Goal: Complete application form

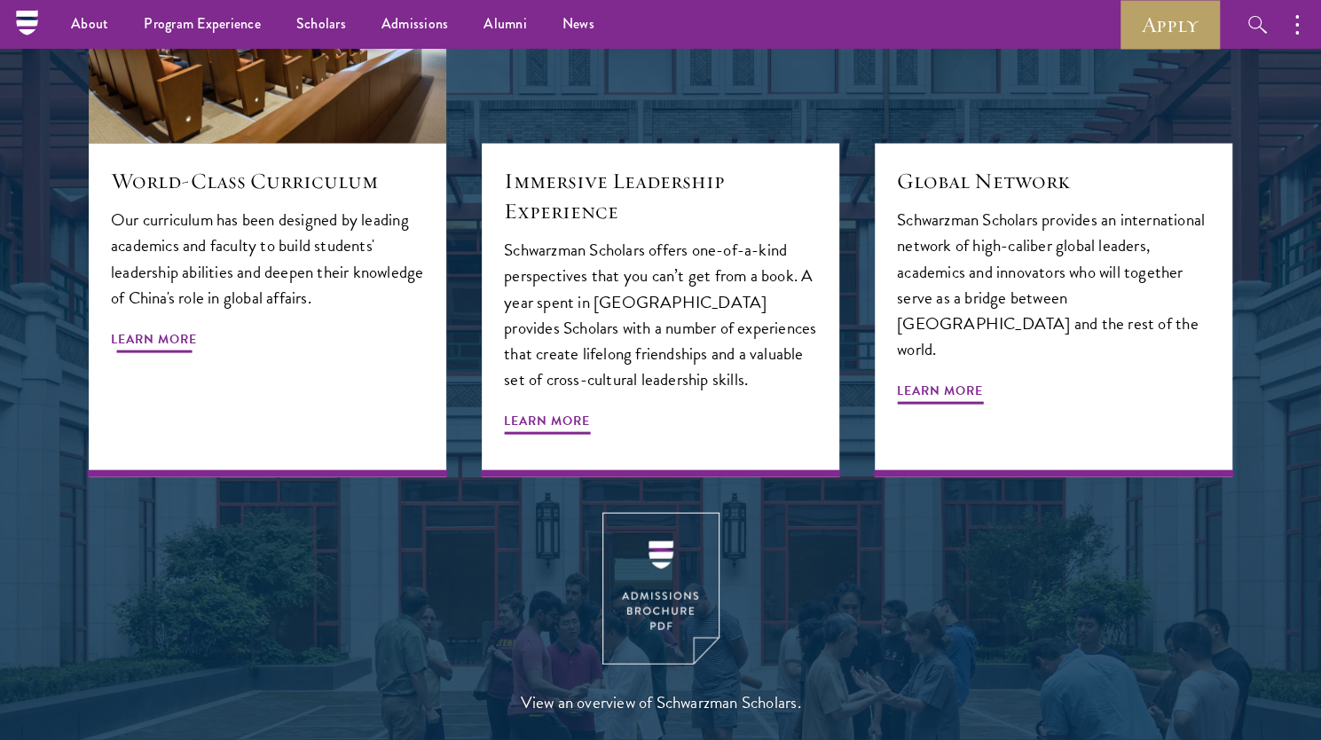
scroll to position [1886, 0]
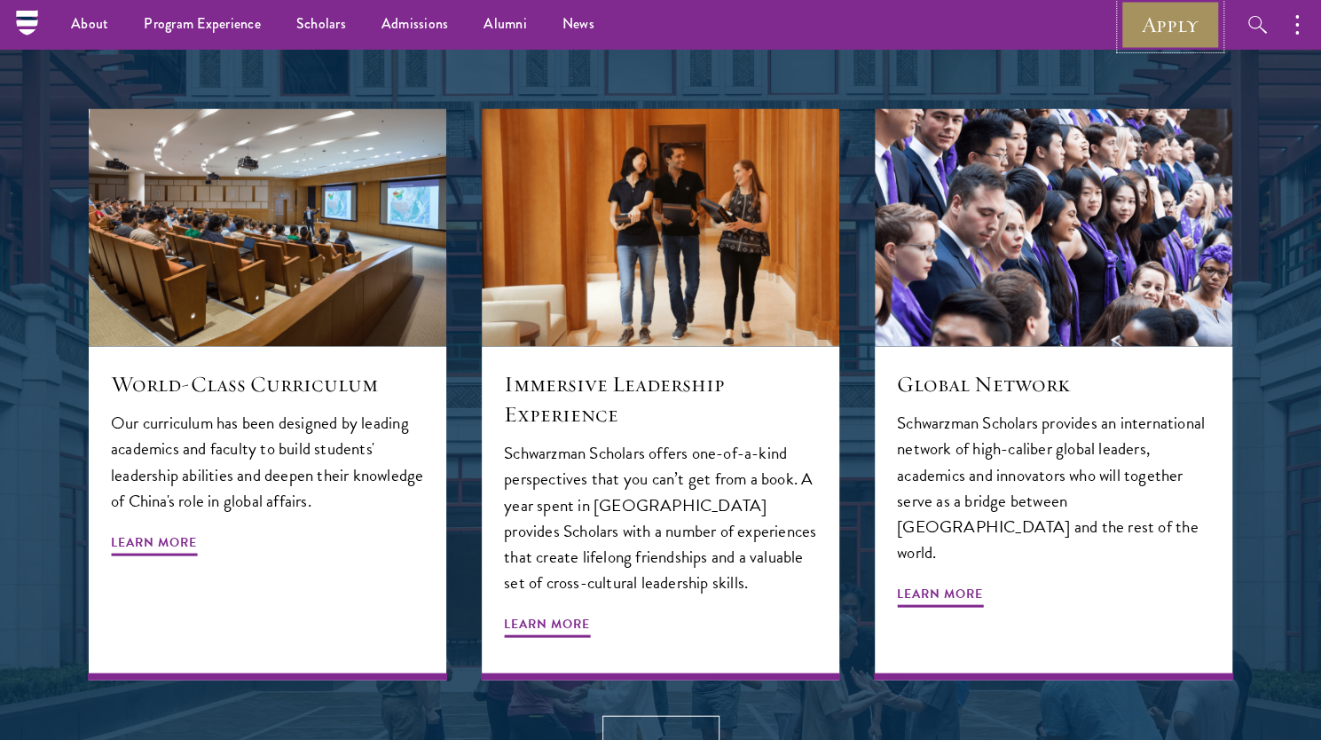
click at [1146, 13] on link "Apply" at bounding box center [1169, 24] width 99 height 49
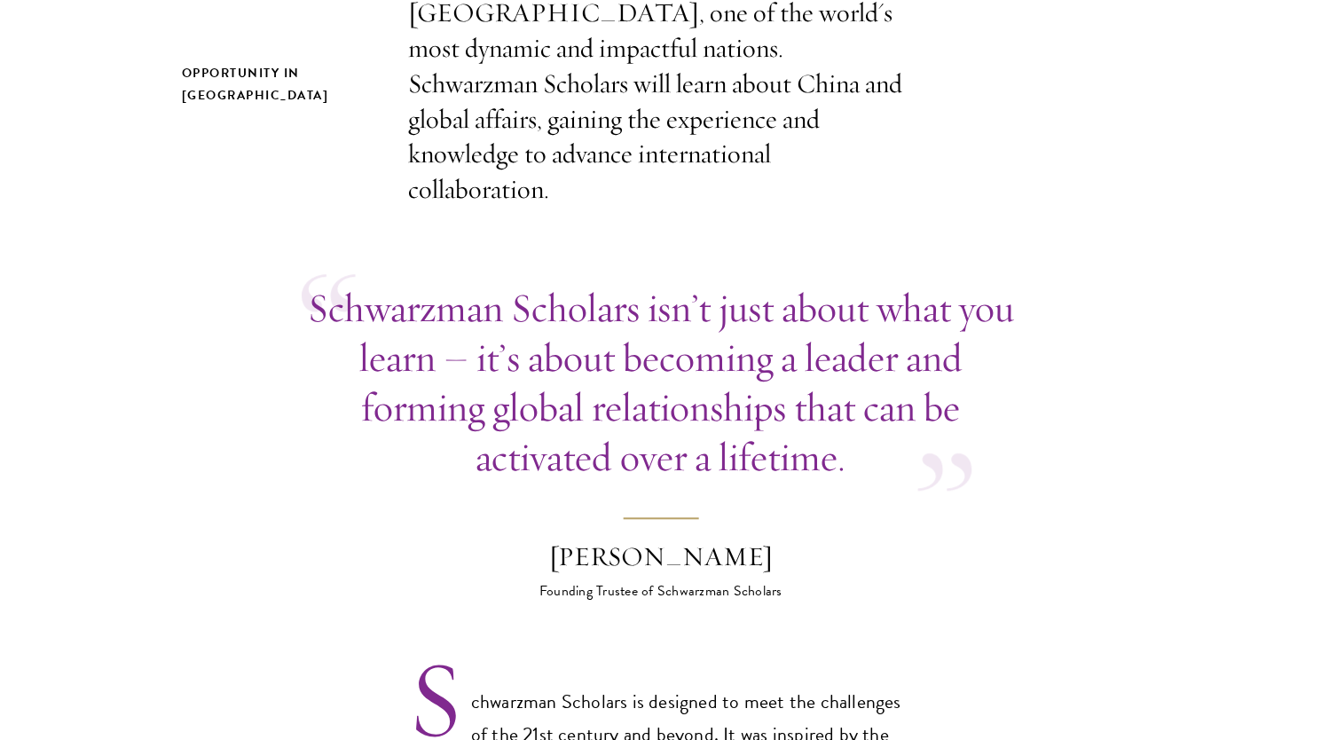
scroll to position [694, 0]
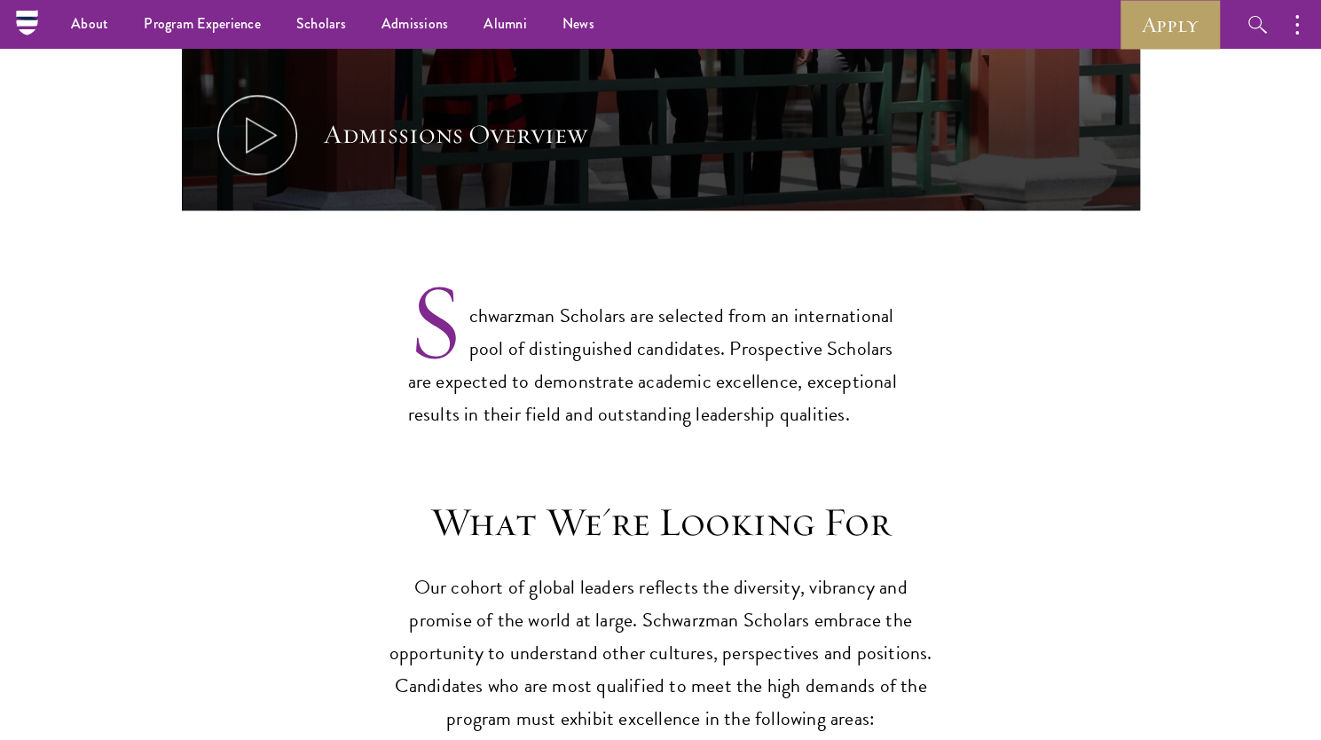
scroll to position [1249, 0]
